Goal: Information Seeking & Learning: Learn about a topic

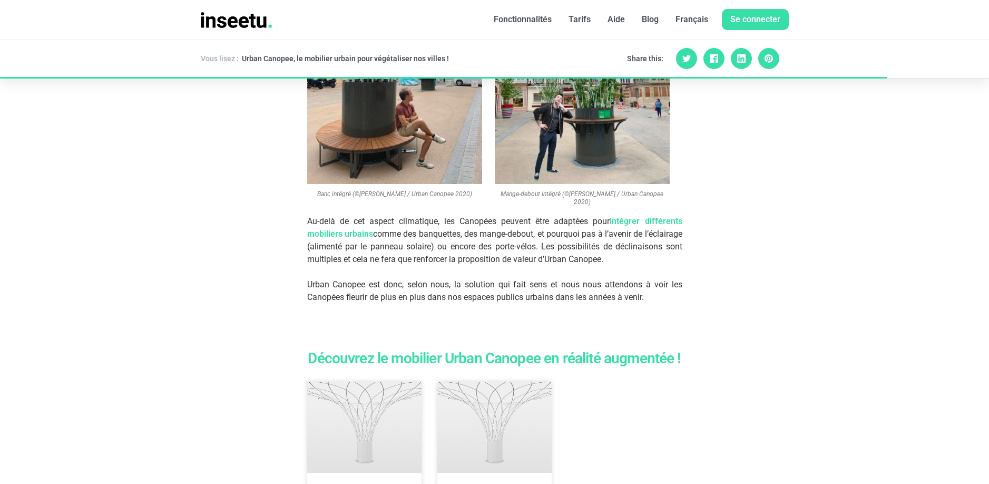
scroll to position [2477, 0]
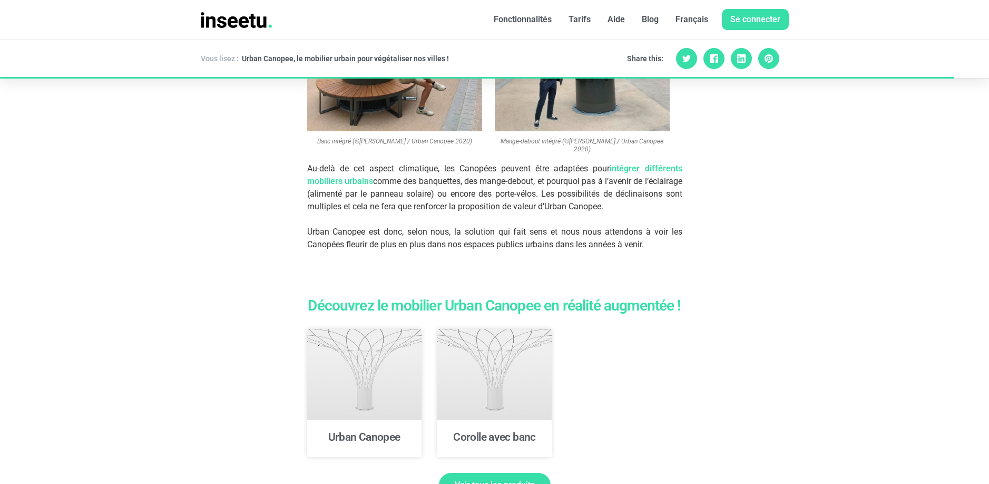
click at [472, 481] on span "Voir tous les produits" at bounding box center [495, 485] width 80 height 8
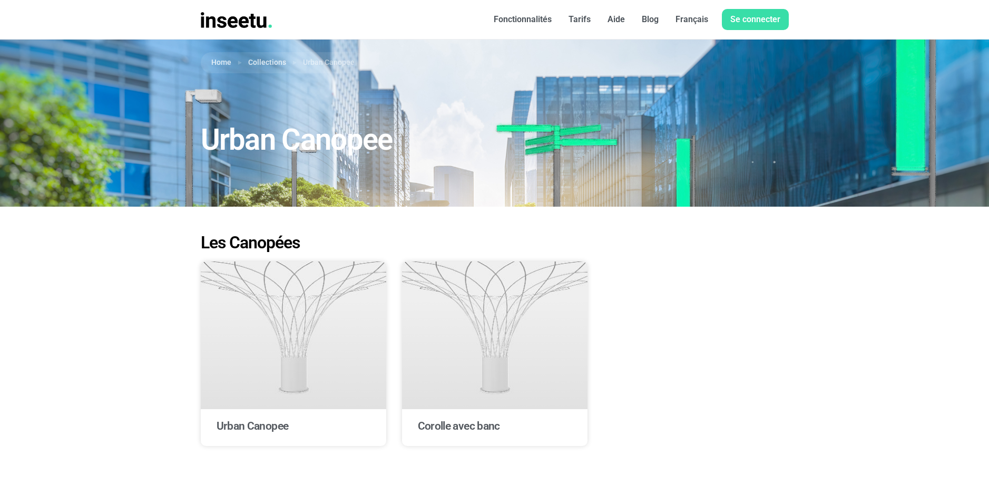
click at [686, 17] on link "Français" at bounding box center [692, 19] width 50 height 21
click at [706, 59] on link "Français" at bounding box center [709, 56] width 64 height 17
click at [482, 423] on link "Corolle avec banc" at bounding box center [459, 426] width 82 height 13
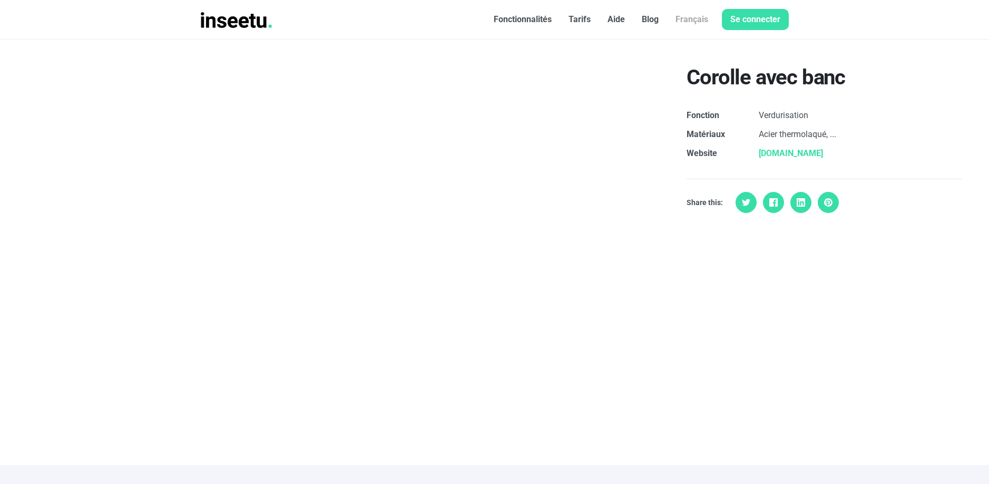
click at [788, 152] on link "[DOMAIN_NAME]" at bounding box center [791, 153] width 64 height 10
